Goal: Information Seeking & Learning: Find specific page/section

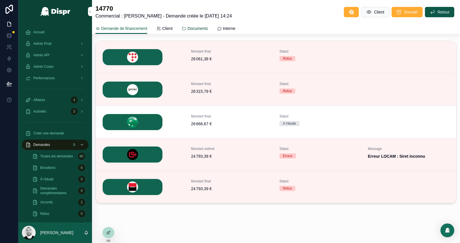
scroll to position [108, 0]
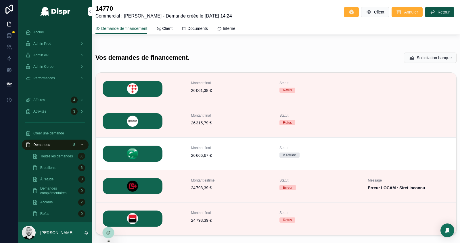
scroll to position [129, 0]
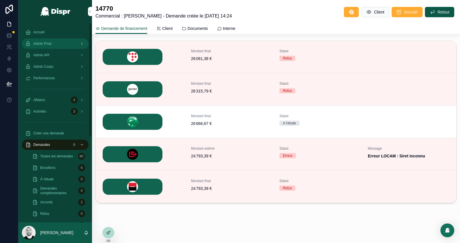
click at [47, 43] on span "Admin Prod" at bounding box center [42, 43] width 18 height 5
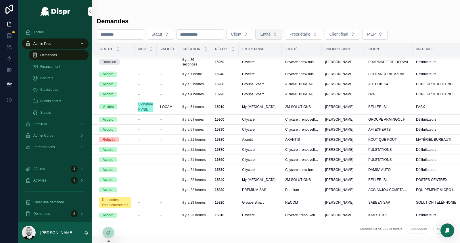
click at [283, 34] on button "Entité" at bounding box center [269, 34] width 27 height 11
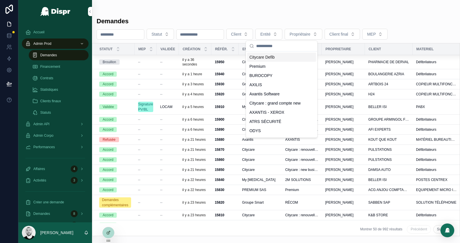
click at [270, 20] on div "Demandes" at bounding box center [276, 21] width 359 height 8
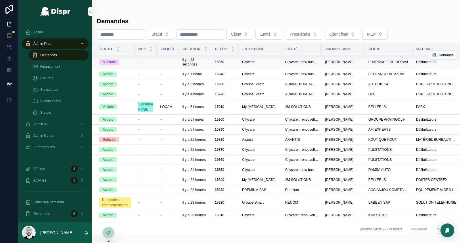
click at [147, 60] on div "--" at bounding box center [145, 62] width 15 height 5
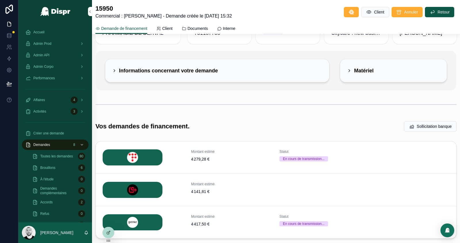
scroll to position [64, 0]
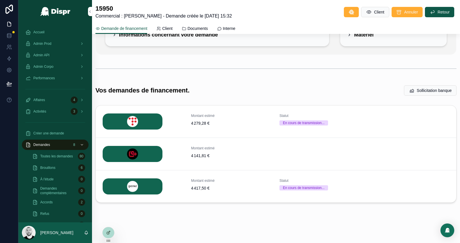
click at [272, 76] on div "scrollable content" at bounding box center [276, 68] width 368 height 19
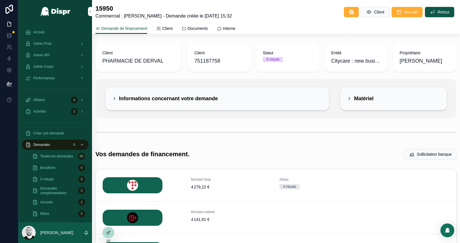
scroll to position [64, 0]
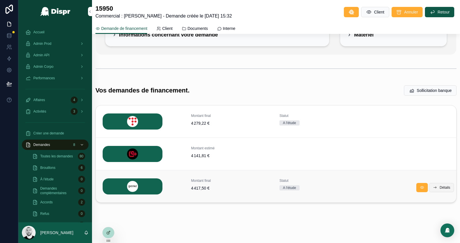
click at [434, 186] on icon "scrollable content" at bounding box center [435, 188] width 5 height 5
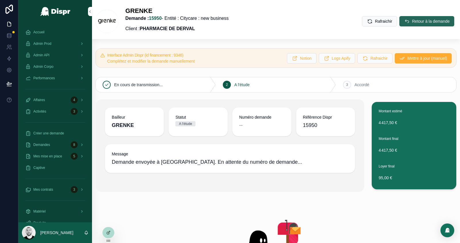
click at [412, 22] on span "Retour à la demande" at bounding box center [431, 21] width 38 height 6
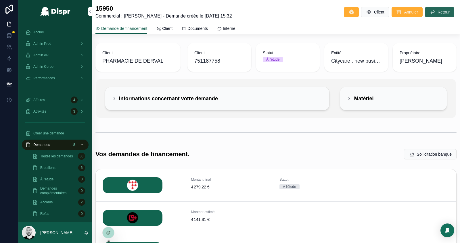
click at [442, 12] on span "Retour" at bounding box center [444, 12] width 12 height 6
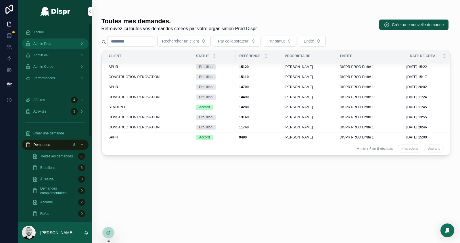
click at [51, 46] on div "Admin Prod" at bounding box center [55, 43] width 60 height 9
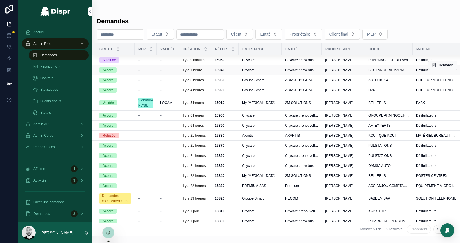
click at [274, 68] on div "Citycare" at bounding box center [260, 70] width 36 height 5
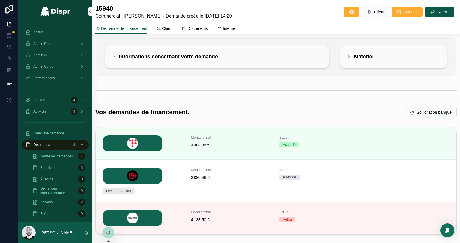
scroll to position [74, 0]
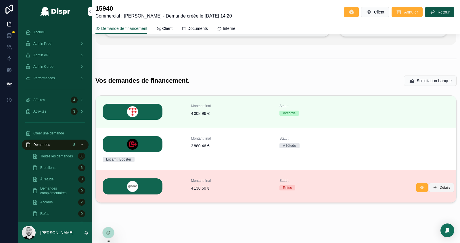
click at [437, 187] on button "Détails" at bounding box center [441, 187] width 25 height 9
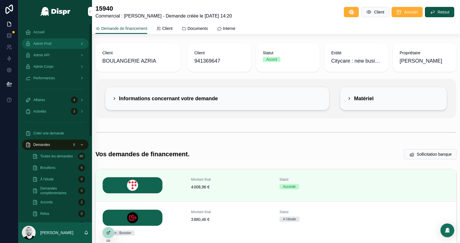
click at [43, 44] on span "Admin Prod" at bounding box center [42, 43] width 18 height 5
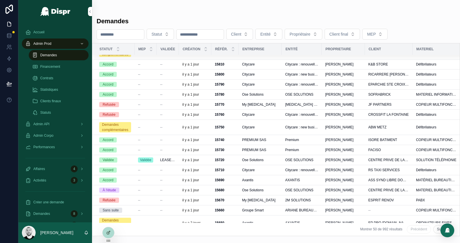
scroll to position [195, 0]
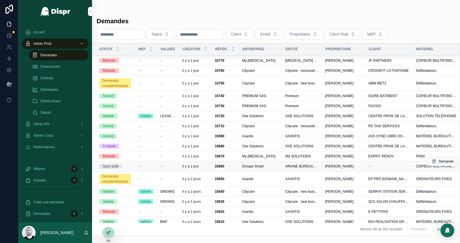
click at [151, 164] on div "--" at bounding box center [145, 166] width 15 height 5
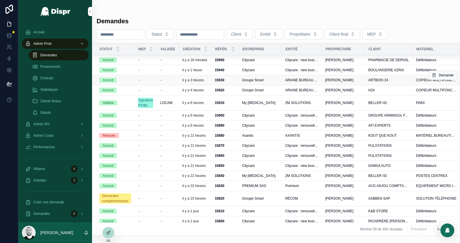
click at [346, 83] on span "[PERSON_NAME]" at bounding box center [339, 80] width 28 height 5
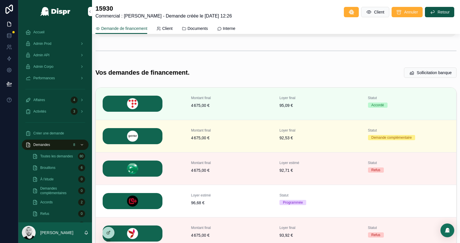
scroll to position [119, 0]
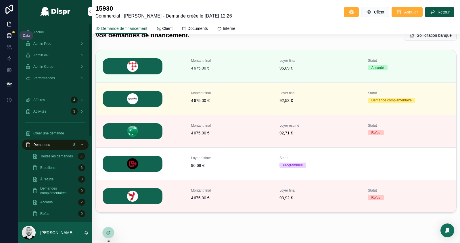
click at [8, 35] on icon at bounding box center [9, 34] width 4 height 1
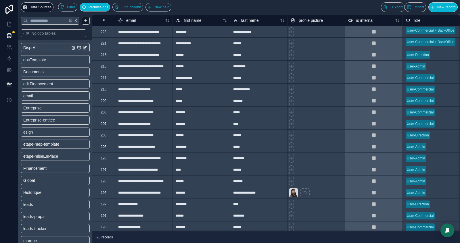
scroll to position [159, 0]
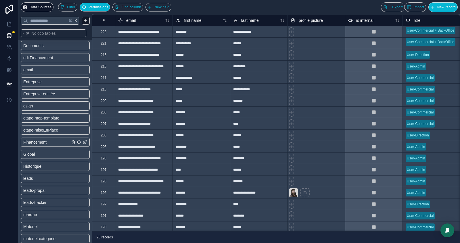
click at [46, 140] on span "Financement" at bounding box center [34, 143] width 23 height 6
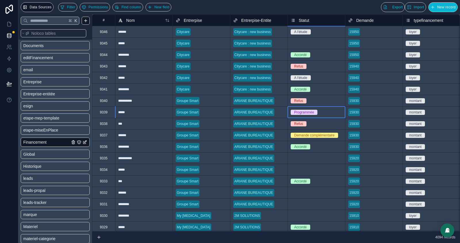
click at [324, 114] on div "Programmée" at bounding box center [316, 112] width 57 height 6
click at [9, 24] on icon at bounding box center [9, 24] width 6 height 6
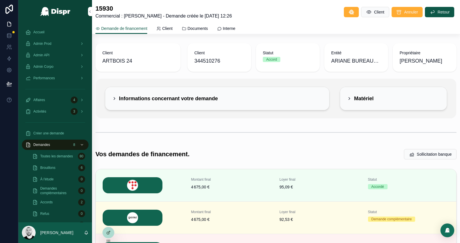
click at [268, 92] on div "Informations concernant votre demande" at bounding box center [217, 98] width 224 height 23
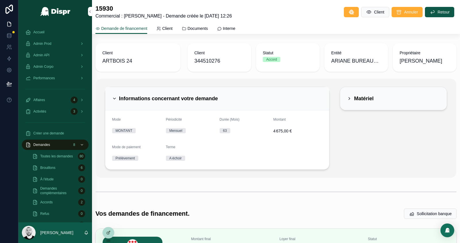
click at [368, 91] on div "Matériel" at bounding box center [393, 98] width 107 height 23
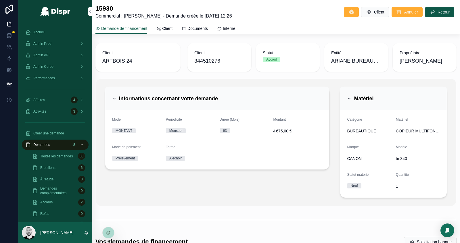
click at [367, 97] on h2 "Matériel" at bounding box center [364, 98] width 20 height 9
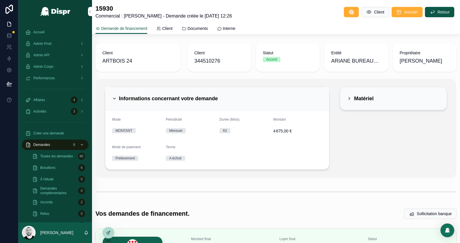
click at [279, 98] on div "Informations concernant votre demande" at bounding box center [217, 98] width 211 height 9
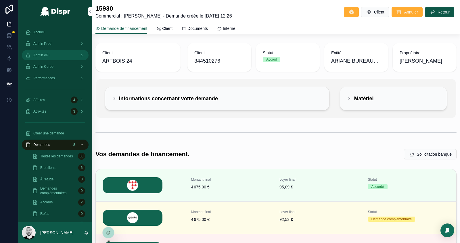
click at [44, 57] on span "Admin API" at bounding box center [41, 55] width 16 height 5
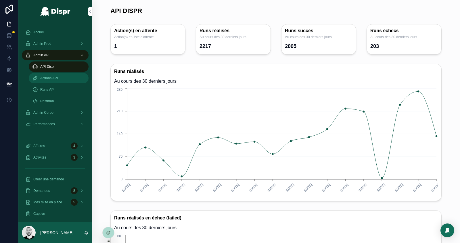
click at [52, 79] on span "Actions API" at bounding box center [49, 78] width 18 height 5
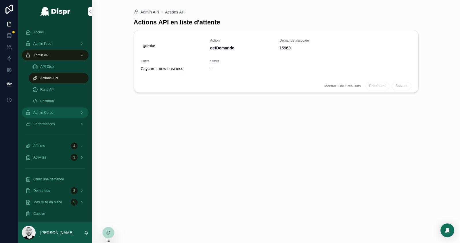
click at [49, 112] on span "Admin Corpo" at bounding box center [43, 112] width 20 height 5
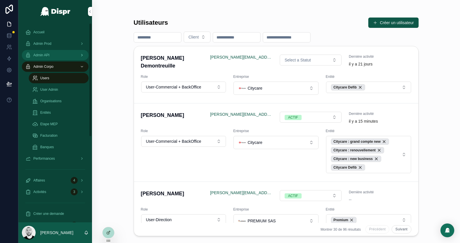
click at [55, 55] on div "Admin API" at bounding box center [55, 55] width 60 height 9
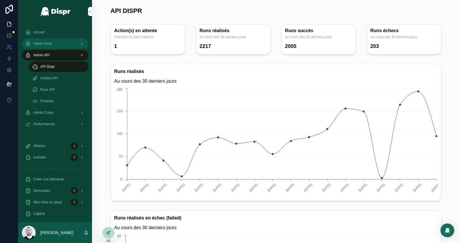
click at [52, 42] on span "Admin Prod" at bounding box center [42, 43] width 18 height 5
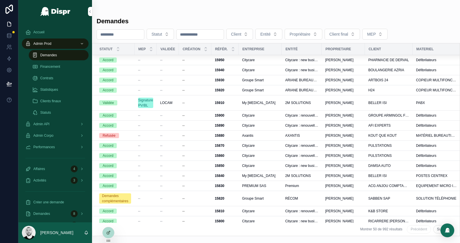
click at [51, 58] on div "Demandes" at bounding box center [58, 55] width 53 height 9
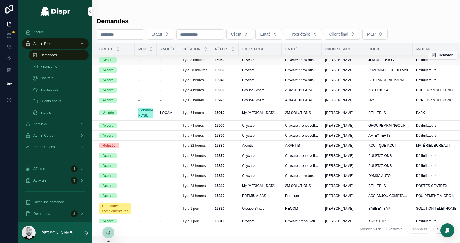
click at [161, 58] on span "--" at bounding box center [161, 60] width 2 height 5
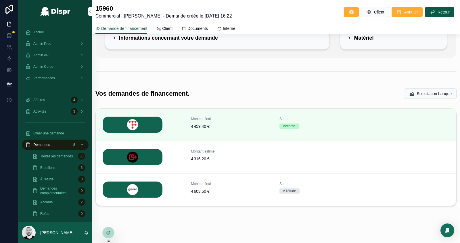
scroll to position [64, 0]
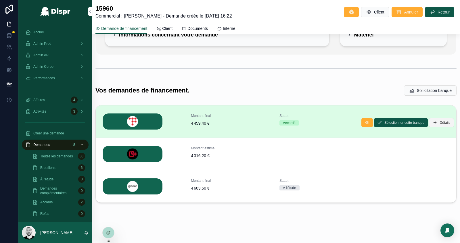
click at [435, 123] on icon "scrollable content" at bounding box center [435, 123] width 5 height 5
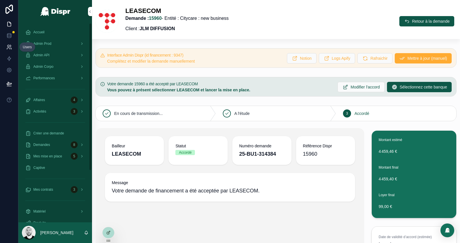
click at [9, 45] on icon at bounding box center [9, 47] width 6 height 6
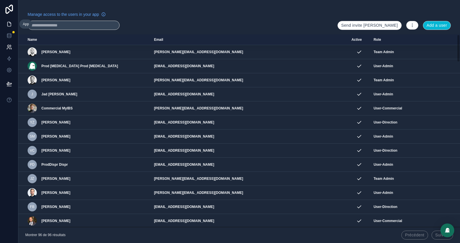
click at [7, 24] on icon at bounding box center [8, 24] width 3 height 4
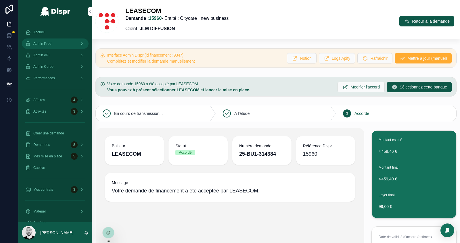
click at [52, 43] on span "Admin Prod" at bounding box center [42, 43] width 18 height 5
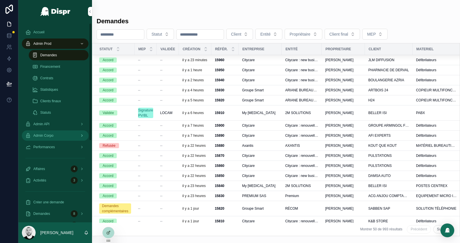
drag, startPoint x: 47, startPoint y: 134, endPoint x: 57, endPoint y: 63, distance: 71.7
click at [47, 134] on span "Admin Corpo" at bounding box center [43, 136] width 20 height 5
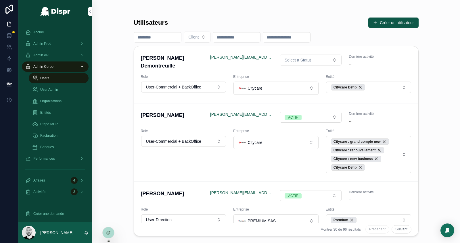
click at [41, 79] on span "Users" at bounding box center [44, 78] width 9 height 5
click at [146, 36] on input "scrollable content" at bounding box center [157, 37] width 47 height 8
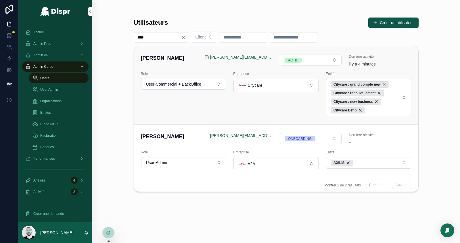
type input "****"
click at [207, 57] on icon "scrollable content" at bounding box center [207, 57] width 5 height 5
